Goal: Task Accomplishment & Management: Complete application form

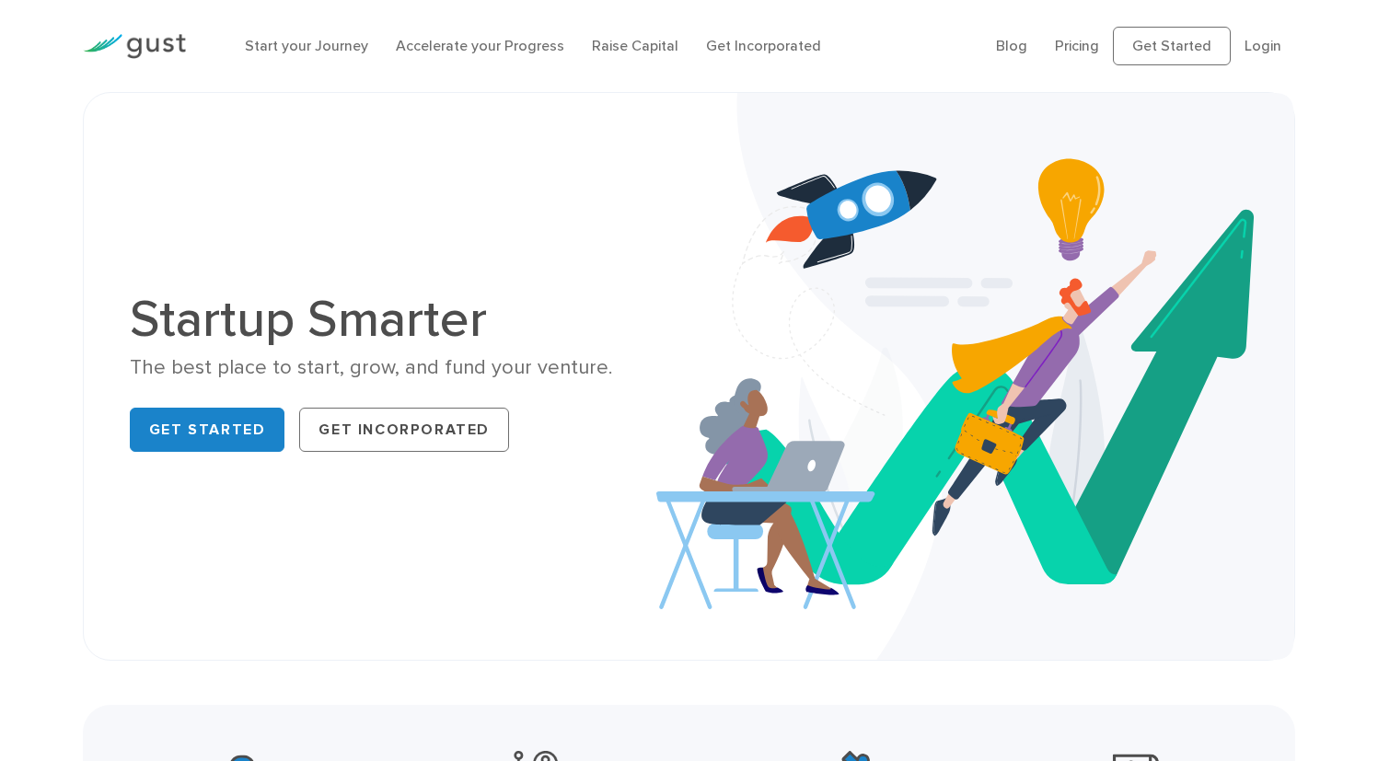
click at [1256, 44] on li "Login" at bounding box center [1262, 46] width 37 height 22
click at [1263, 50] on link "Login" at bounding box center [1262, 45] width 37 height 17
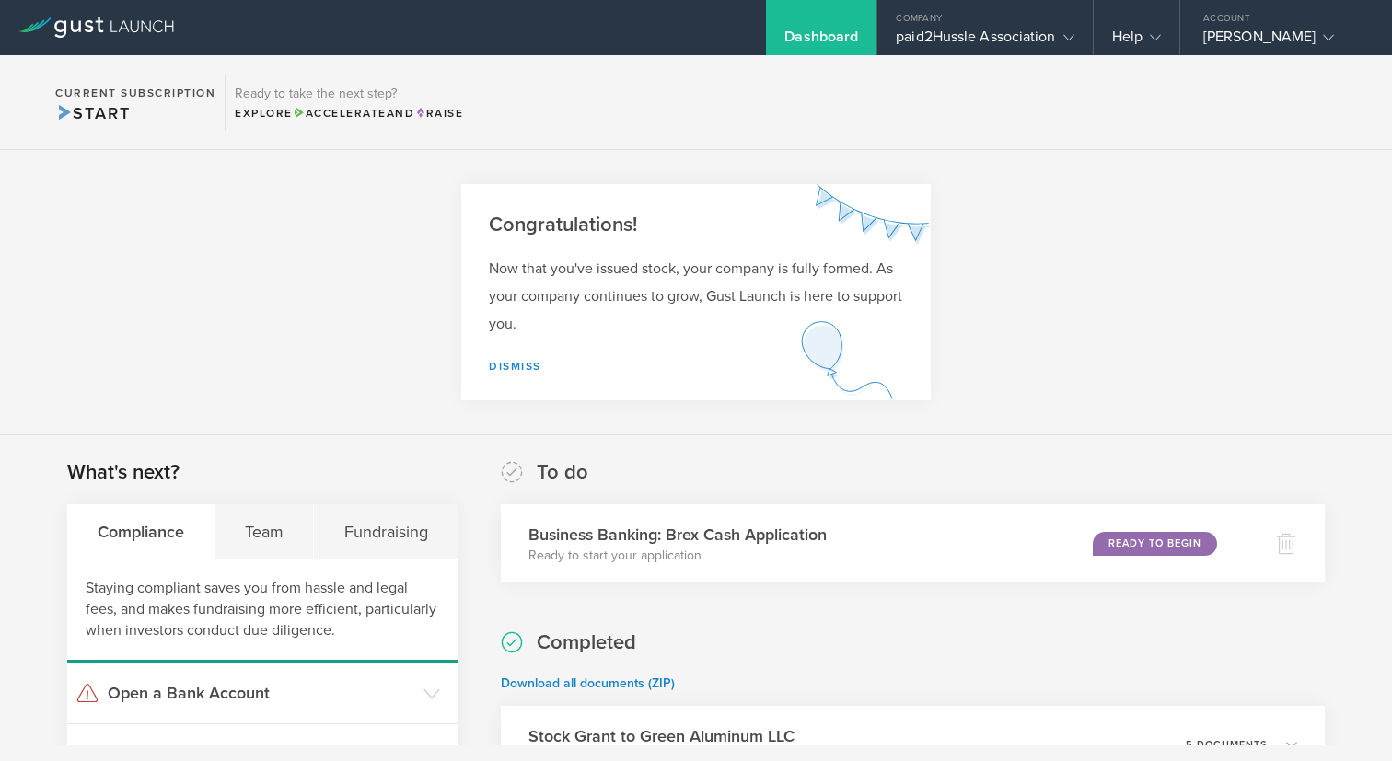
scroll to position [357, 0]
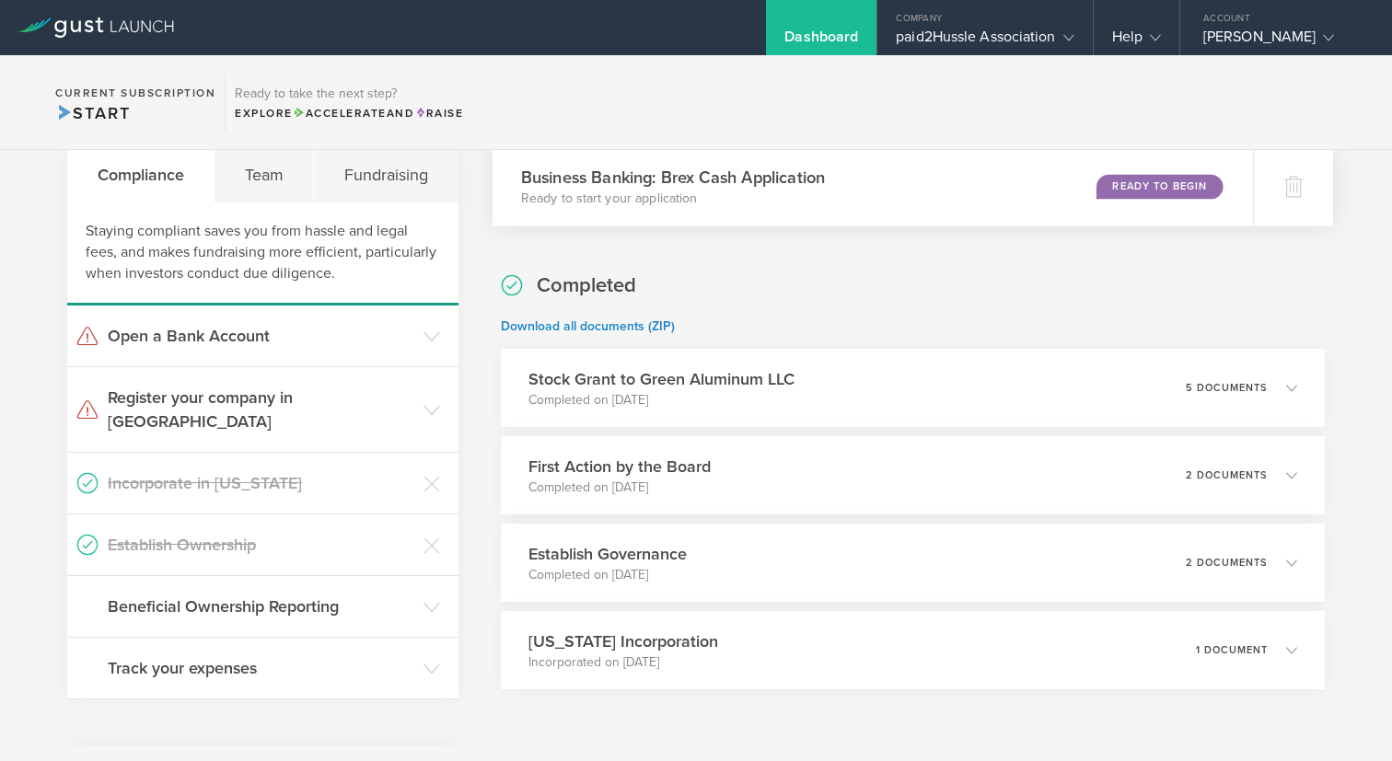
click at [1143, 186] on div "Ready to Begin" at bounding box center [1159, 186] width 126 height 25
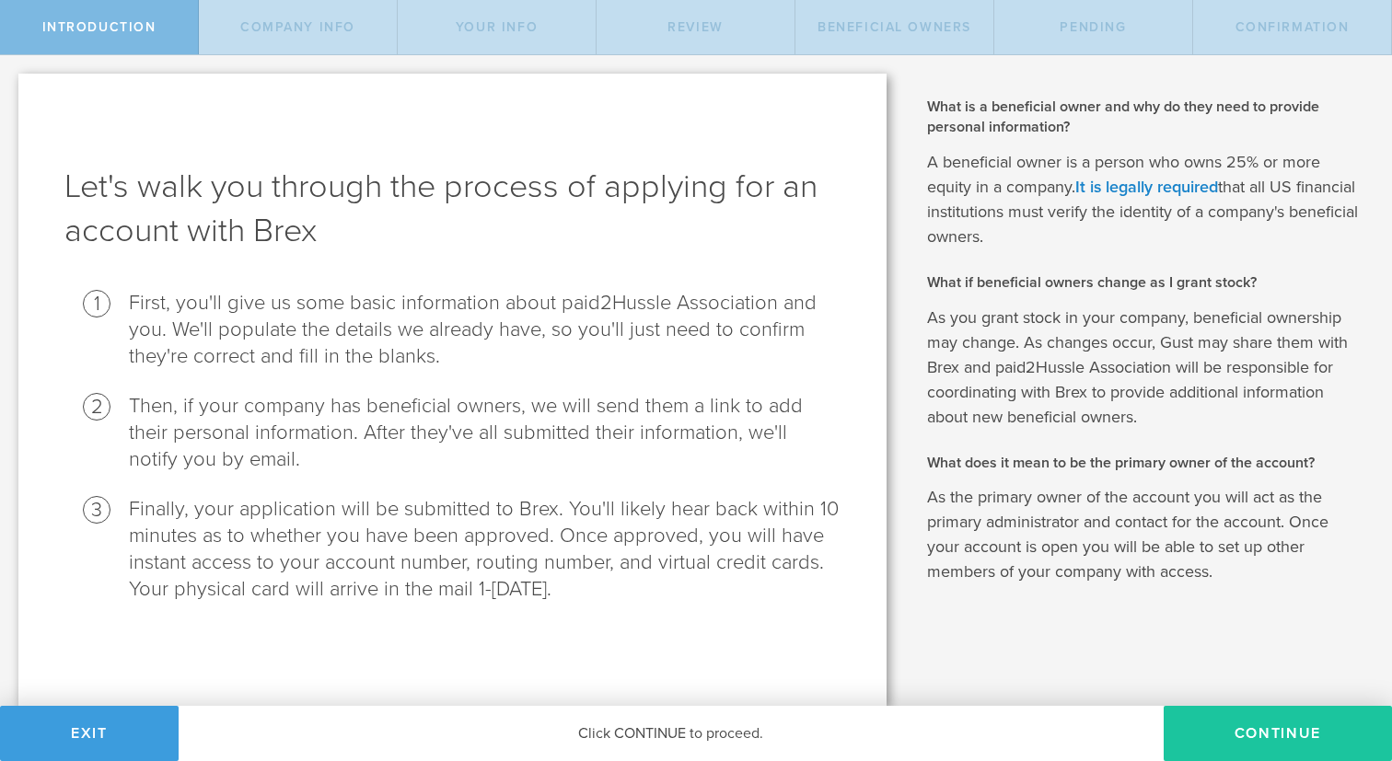
click at [1308, 744] on button "Continue" at bounding box center [1277, 733] width 228 height 55
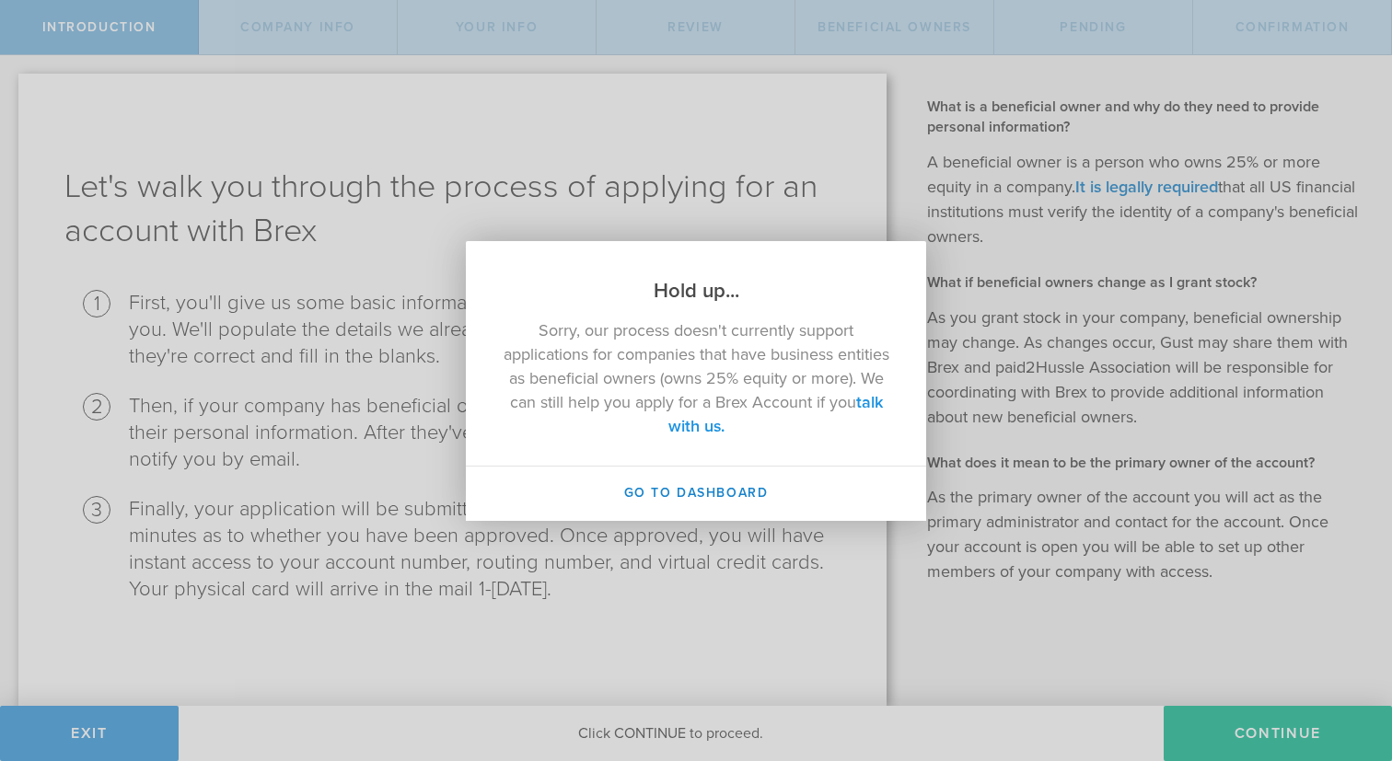
click at [744, 427] on link "talk with us." at bounding box center [775, 414] width 214 height 44
click at [701, 425] on link "talk with us." at bounding box center [775, 414] width 214 height 44
click at [727, 428] on link "talk with us." at bounding box center [775, 414] width 214 height 44
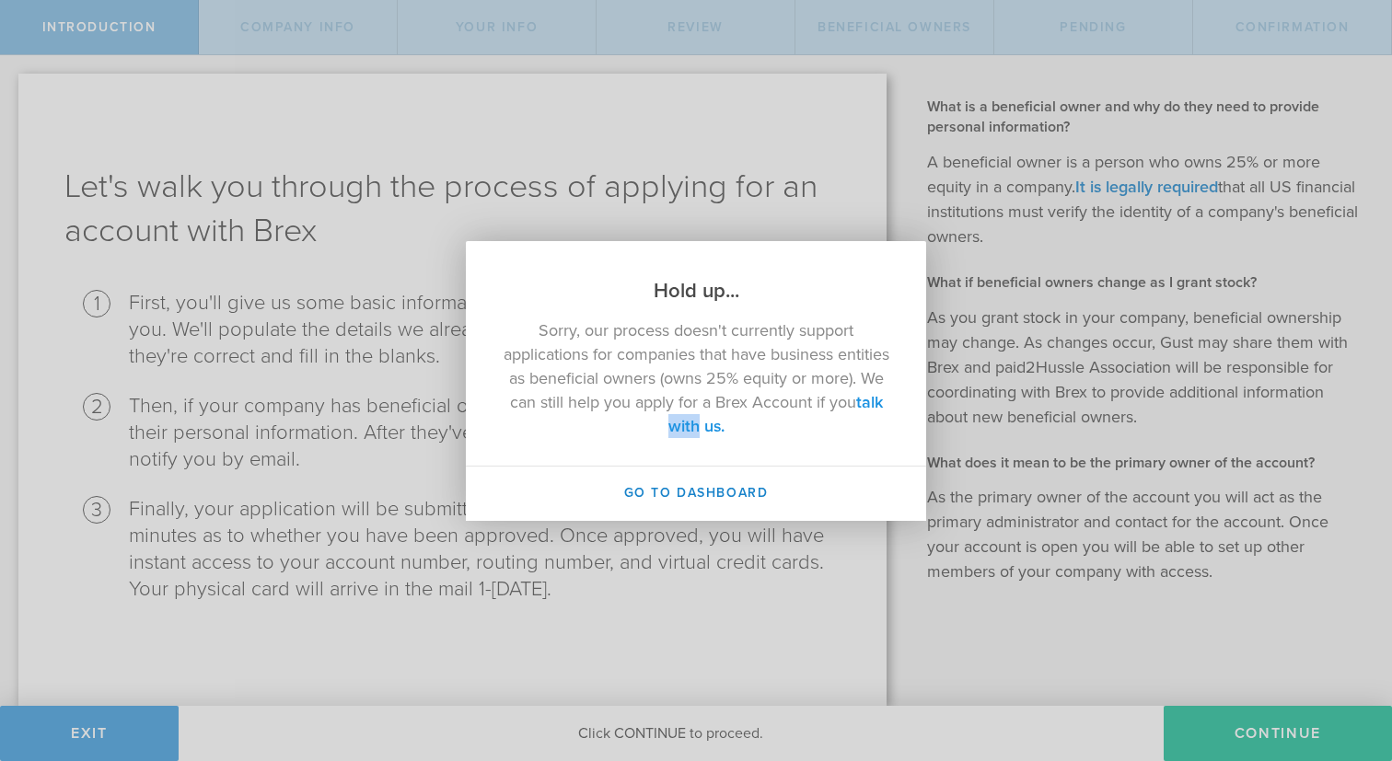
click at [727, 428] on link "talk with us." at bounding box center [775, 414] width 214 height 44
click at [759, 423] on p "Sorry, our process doesn't currently support applications for companies that ha…" at bounding box center [696, 378] width 387 height 120
drag, startPoint x: 764, startPoint y: 423, endPoint x: 685, endPoint y: 423, distance: 79.2
click at [685, 423] on p "Sorry, our process doesn't currently support applications for companies that ha…" at bounding box center [696, 378] width 387 height 120
click at [781, 447] on div "Sorry, our process doesn't currently support applications for companies that ha…" at bounding box center [696, 385] width 460 height 161
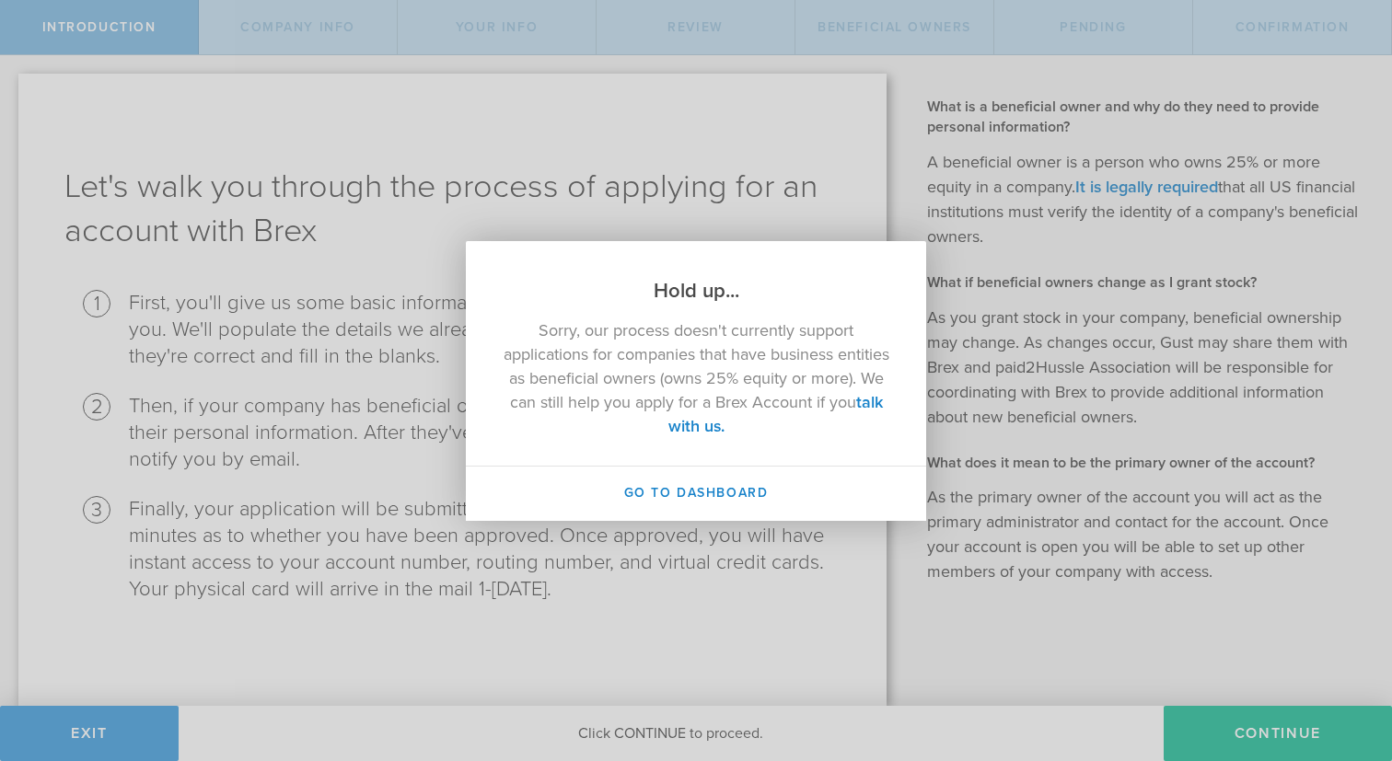
click at [1162, 606] on div "Hold up... Sorry, our process doesn't currently support applications for compan…" at bounding box center [696, 380] width 1392 height 761
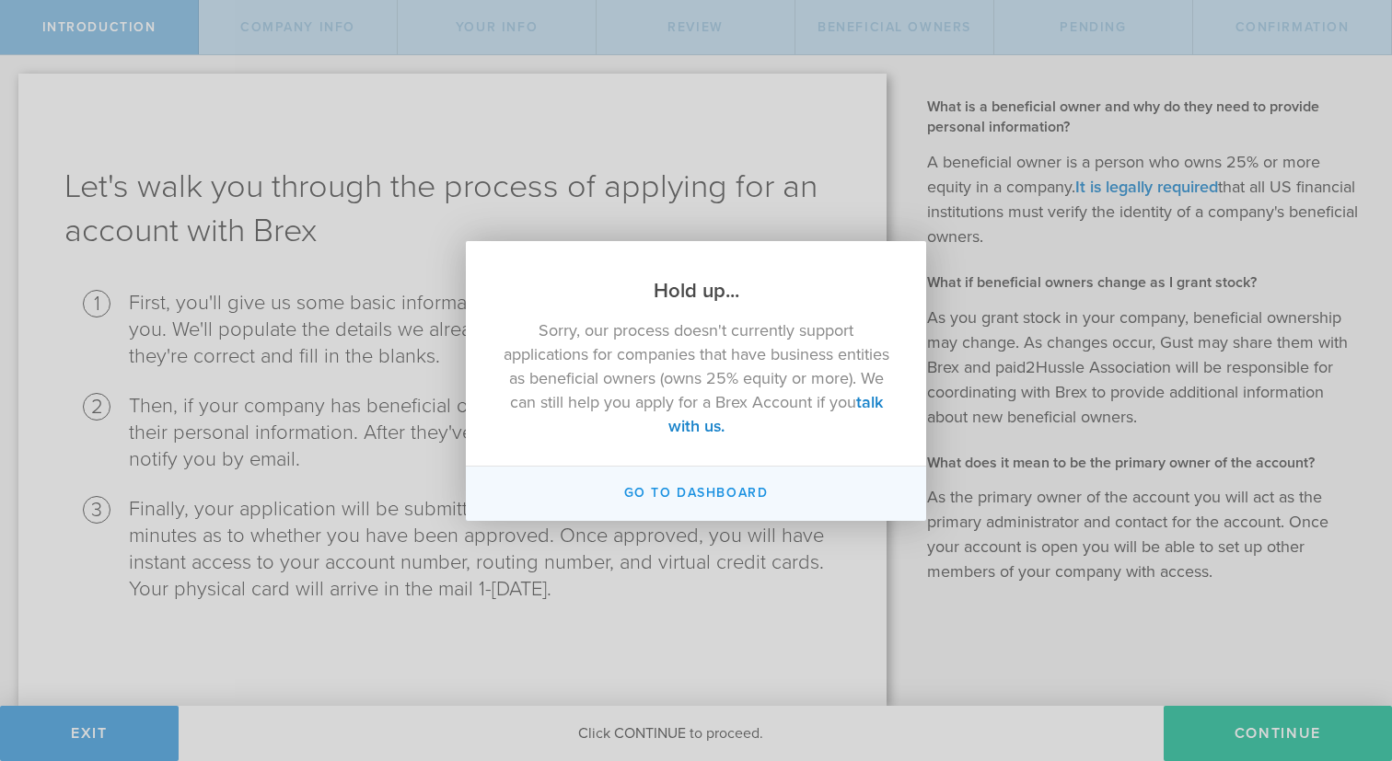
click at [723, 506] on button "Go to Dashboard" at bounding box center [696, 494] width 460 height 54
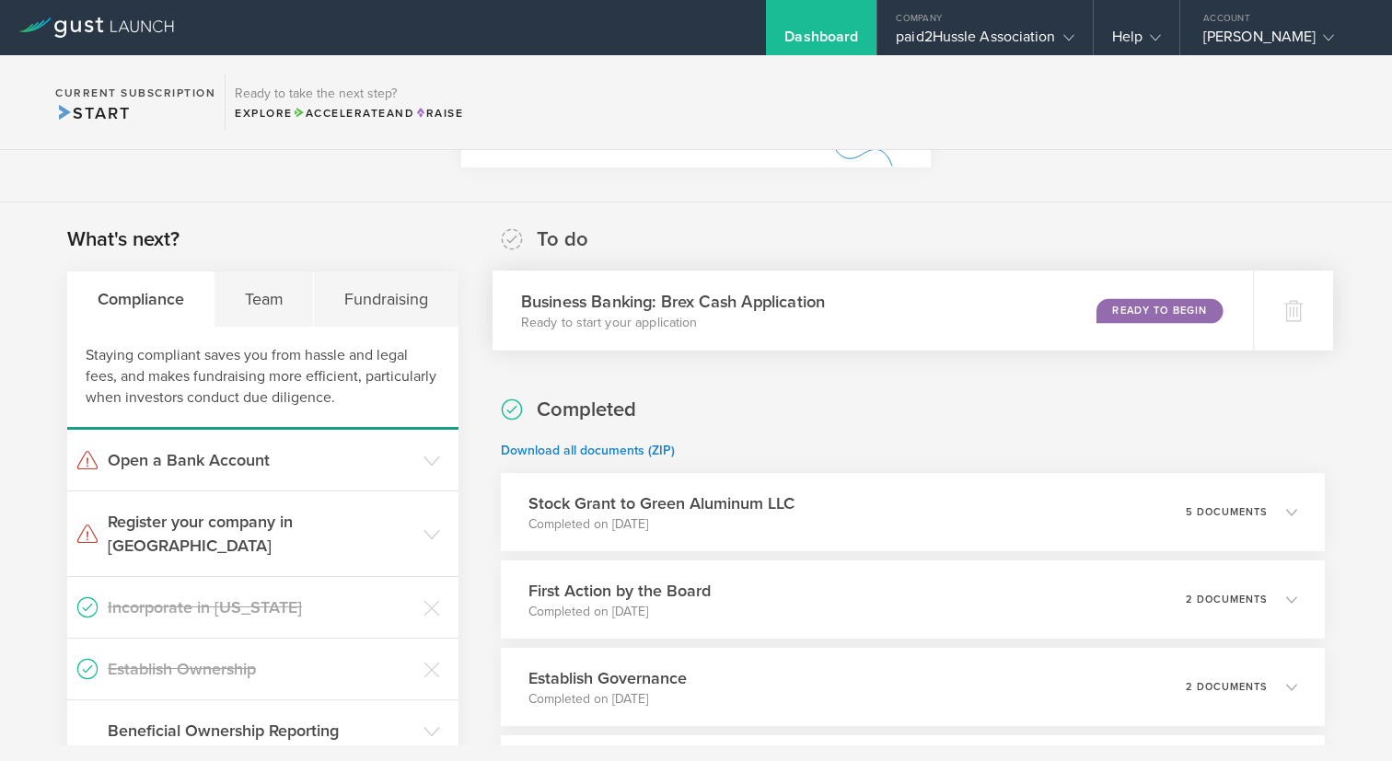
scroll to position [235, 0]
click at [693, 313] on p "Ready to start your application" at bounding box center [672, 321] width 304 height 18
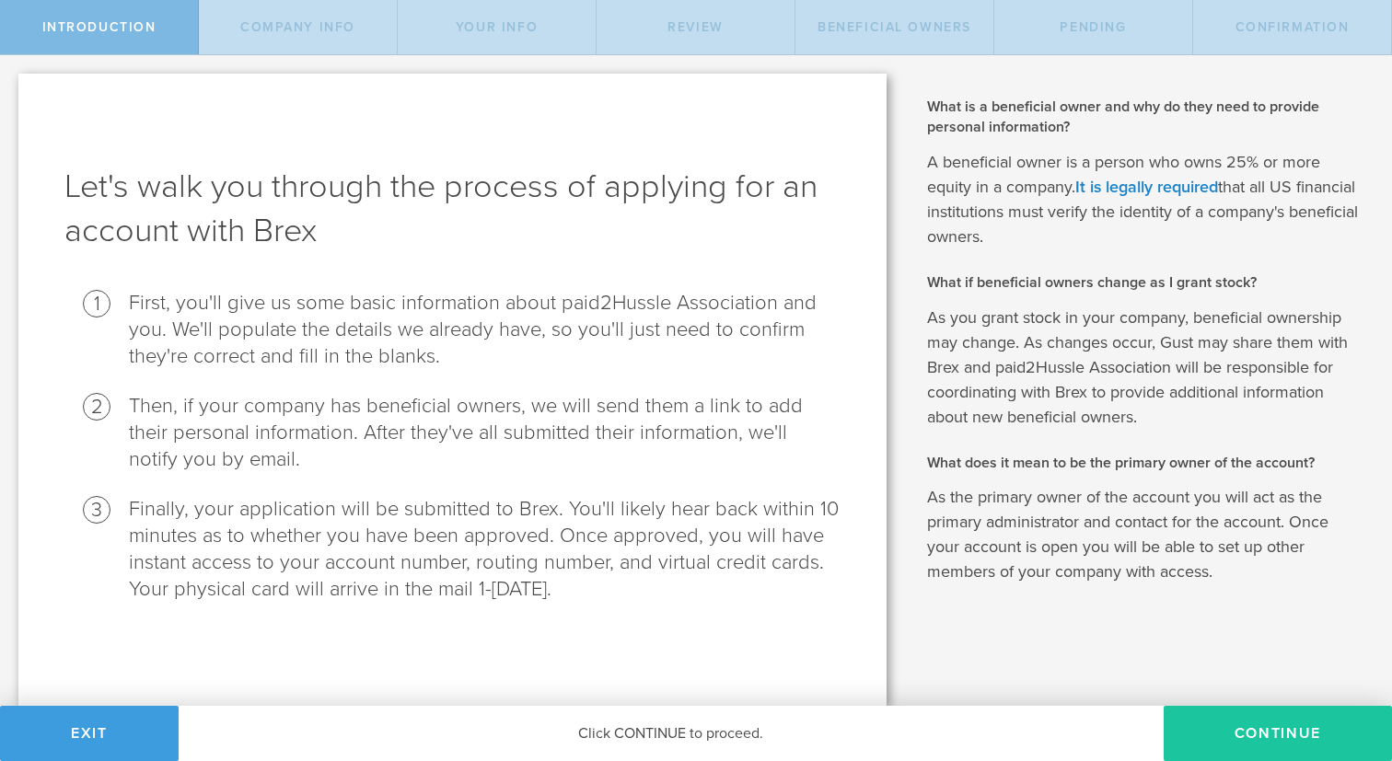
click at [1206, 744] on button "Continue" at bounding box center [1277, 733] width 228 height 55
